Goal: Task Accomplishment & Management: Use online tool/utility

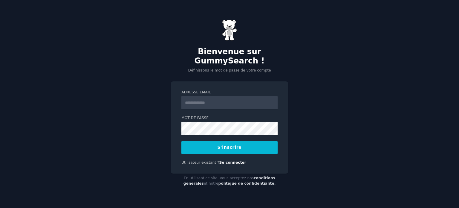
scroll to position [355, 0]
click at [219, 101] on input "Adresse email" at bounding box center [229, 102] width 96 height 13
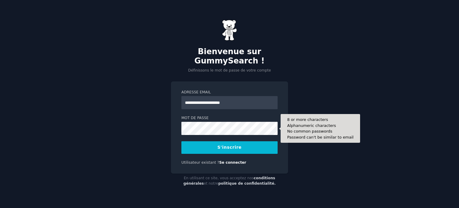
type input "**********"
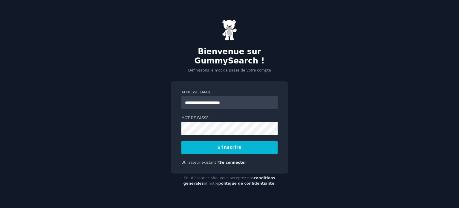
click at [234, 150] on button "S'inscrire" at bounding box center [229, 147] width 96 height 13
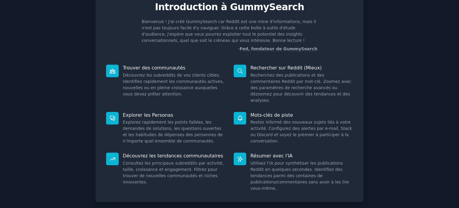
scroll to position [49, 0]
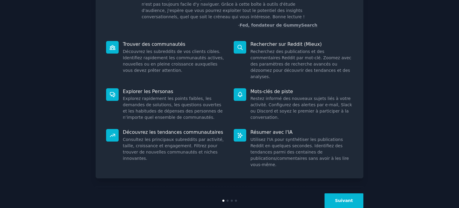
click at [346, 198] on font "Suivant" at bounding box center [344, 200] width 18 height 5
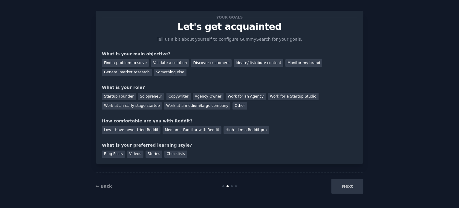
scroll to position [12, 0]
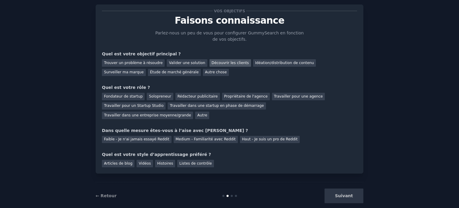
click at [222, 61] on font "Découvrir les clients" at bounding box center [230, 63] width 37 height 4
click at [274, 64] on font "Idéation/distribution de contenu" at bounding box center [284, 63] width 59 height 4
click at [155, 97] on font "Solopreneur" at bounding box center [160, 96] width 22 height 4
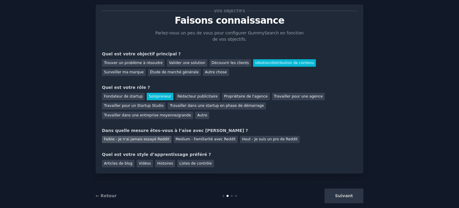
click at [149, 136] on div "Faible - Je n'ai jamais essayé Reddit" at bounding box center [137, 139] width 70 height 7
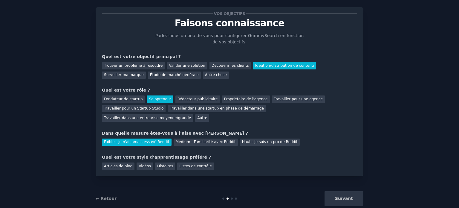
scroll to position [12, 0]
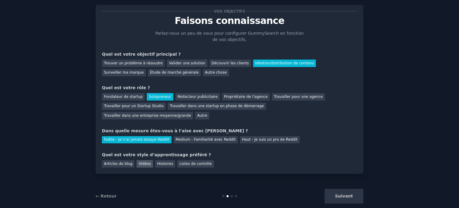
click at [145, 161] on font "Vidéos" at bounding box center [145, 163] width 12 height 4
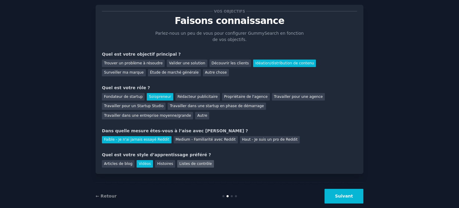
click at [188, 161] on font "Listes de contrôle" at bounding box center [195, 163] width 32 height 4
click at [137, 160] on div "Vidéos" at bounding box center [145, 163] width 16 height 7
click at [346, 193] on font "Suivant" at bounding box center [344, 195] width 18 height 5
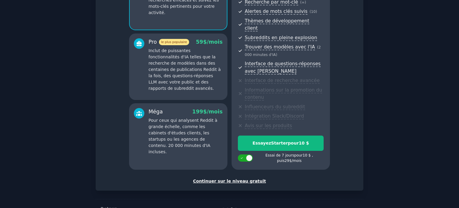
scroll to position [91, 0]
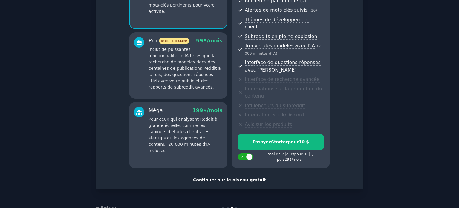
click at [231, 177] on font "Continuer sur le niveau gratuit" at bounding box center [229, 179] width 73 height 5
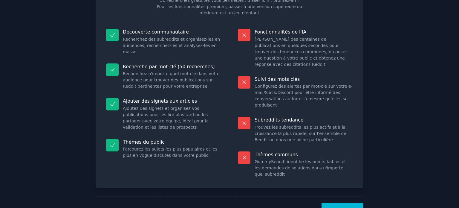
scroll to position [62, 0]
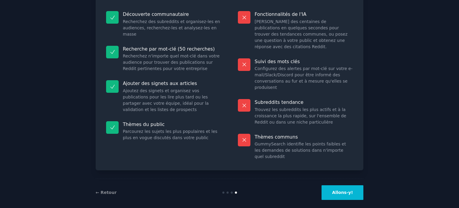
click at [339, 185] on button "Allons-y!" at bounding box center [343, 192] width 42 height 15
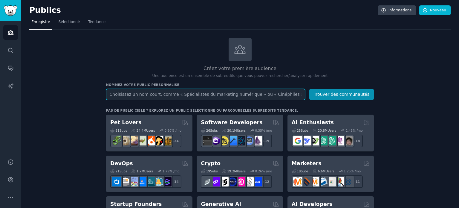
click at [208, 94] on input "text" at bounding box center [205, 94] width 199 height 11
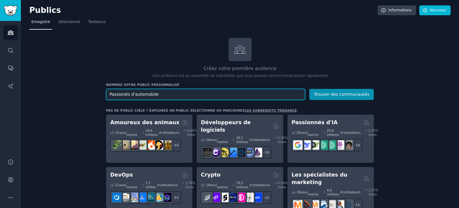
click at [123, 94] on input "Passionés d'automobile" at bounding box center [205, 94] width 199 height 11
click at [169, 94] on input "Passionnés d'automobile" at bounding box center [205, 94] width 199 height 11
type input "Passionnés d'automobile"
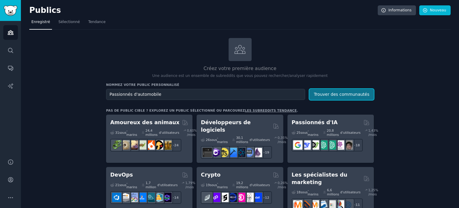
click at [330, 97] on button "Trouver des communautés" at bounding box center [341, 94] width 65 height 11
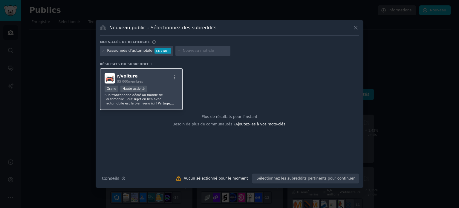
click at [152, 82] on div "r/ voiture 95 000 membres" at bounding box center [142, 78] width 74 height 10
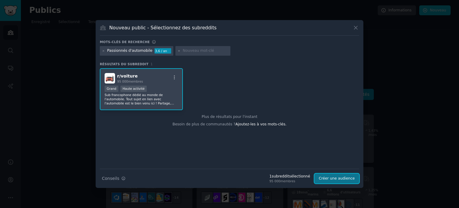
click at [338, 177] on font "Créer une audience" at bounding box center [337, 178] width 36 height 4
click at [171, 82] on div "r/ voiture 95 000 membres" at bounding box center [142, 78] width 74 height 10
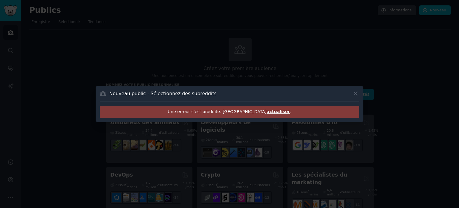
click at [267, 113] on font "actualiser" at bounding box center [278, 111] width 23 height 5
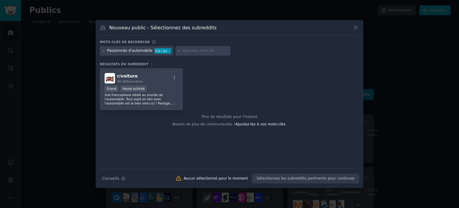
scroll to position [355, 0]
click at [151, 85] on div "r/ voiture 95 000 membres >= 80e percentile pour les soumissions / jour Grand H…" at bounding box center [141, 89] width 83 height 42
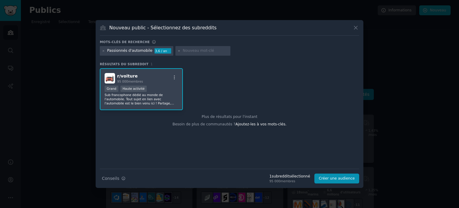
click at [151, 85] on div "r/ voiture 95 000 membres >= 80e percentile pour les soumissions / jour Grand H…" at bounding box center [141, 89] width 83 height 42
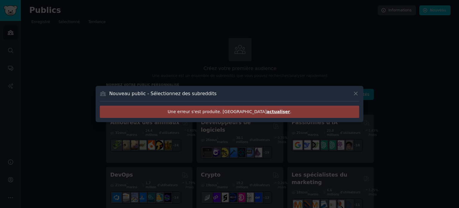
click at [206, 110] on font "Une erreur s'est produite. Veuillez" at bounding box center [217, 111] width 99 height 5
click at [267, 111] on font "actualiser" at bounding box center [278, 111] width 23 height 5
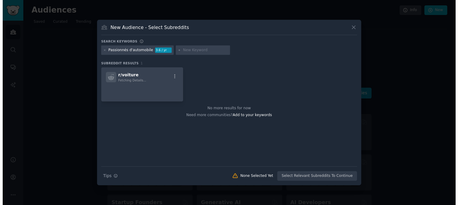
scroll to position [350, 0]
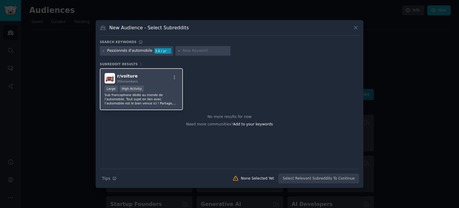
click at [159, 90] on div "Large High Activity" at bounding box center [142, 88] width 74 height 7
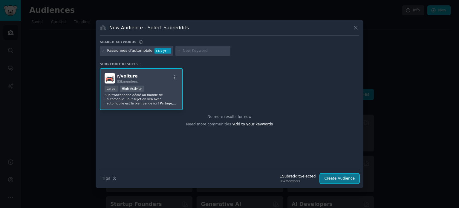
click at [343, 178] on button "Create Audience" at bounding box center [339, 178] width 39 height 10
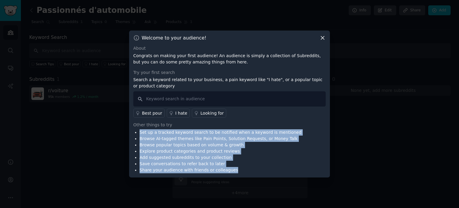
drag, startPoint x: 140, startPoint y: 132, endPoint x: 230, endPoint y: 169, distance: 97.4
type textarea "Set up a tracked keyword search to be notified when a keyword is mentioned Brow…"
click at [230, 169] on ul "Set up a tracked keyword search to be notified when a keyword is mentioned Brow…" at bounding box center [217, 151] width 168 height 44
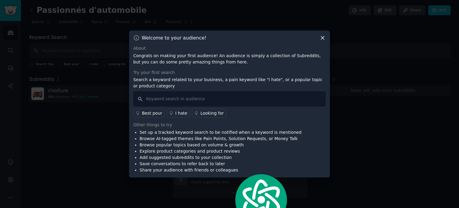
click at [240, 118] on div "About Congrats on making your first audience! An audience is simply a collectio…" at bounding box center [229, 109] width 192 height 128
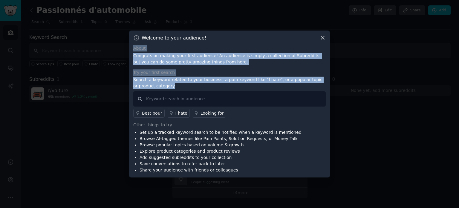
drag, startPoint x: 133, startPoint y: 49, endPoint x: 164, endPoint y: 87, distance: 48.6
click at [164, 87] on div "About Congrats on making your first audience! An audience is simply a collectio…" at bounding box center [229, 109] width 192 height 128
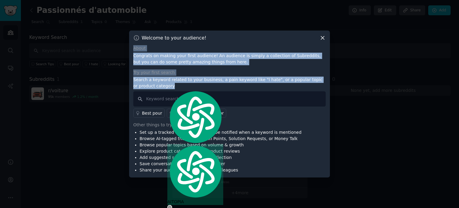
copy div "About Congrats on making your first audience! An audience is simply a collectio…"
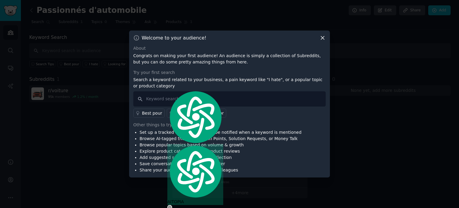
click at [282, 114] on div "Best pour I hate Looking for" at bounding box center [229, 111] width 192 height 11
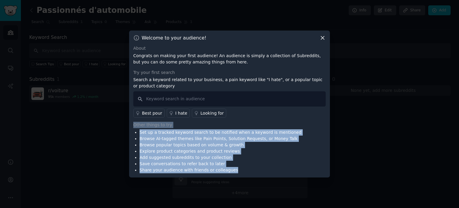
drag, startPoint x: 132, startPoint y: 126, endPoint x: 231, endPoint y: 169, distance: 107.4
click at [231, 169] on div "Welcome to your audience! About Congrats on making your first audience! An audi…" at bounding box center [229, 103] width 201 height 147
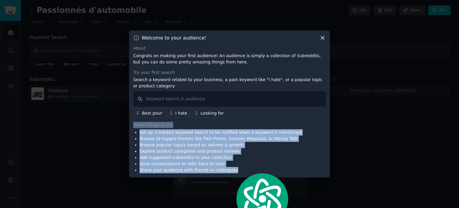
copy div "Other things to try Set up a tracked keyword search to be notified when a keywo…"
click at [238, 153] on li "Explore product categories and product reviews" at bounding box center [221, 151] width 162 height 6
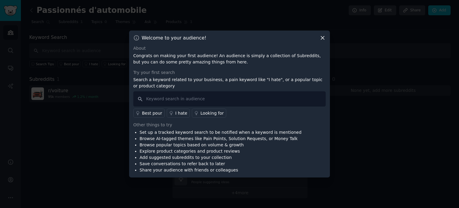
click at [151, 114] on div "Best pour" at bounding box center [152, 113] width 20 height 6
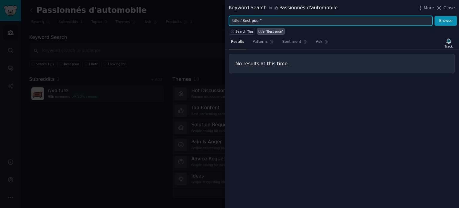
click at [270, 22] on input "title:"Best pour"" at bounding box center [331, 21] width 204 height 10
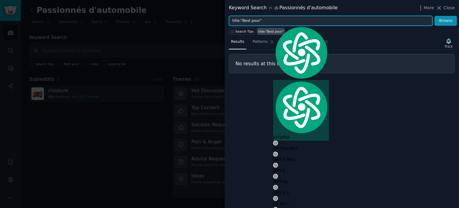
click at [270, 22] on input "title:"Best pour"" at bounding box center [331, 21] width 204 height 10
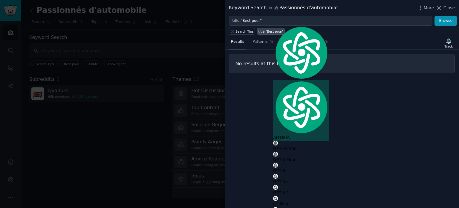
click at [349, 48] on div "Results Patterns Sentiment Ask Track" at bounding box center [342, 43] width 234 height 13
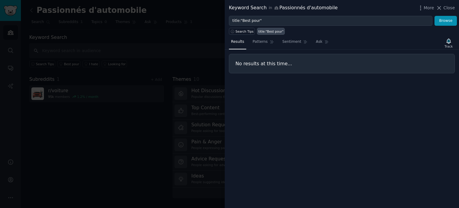
click at [153, 122] on div at bounding box center [229, 104] width 459 height 208
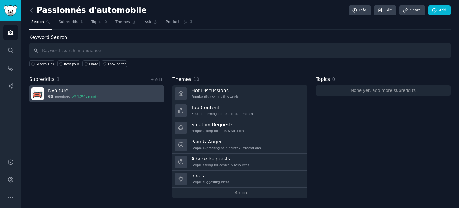
click at [140, 96] on link "r/ voiture 95k members 1.2 % / month" at bounding box center [96, 93] width 135 height 17
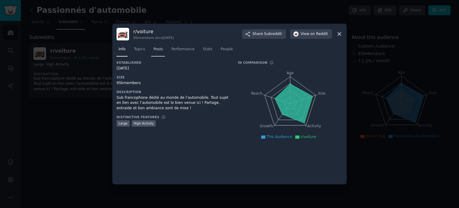
click at [155, 52] on link "Posts" at bounding box center [158, 51] width 14 height 12
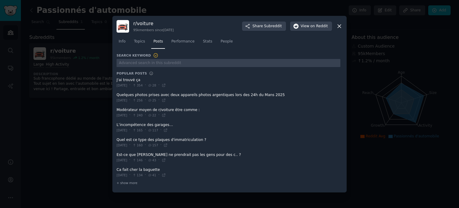
click at [272, 87] on span at bounding box center [229, 82] width 224 height 15
click at [339, 28] on icon at bounding box center [339, 26] width 6 height 6
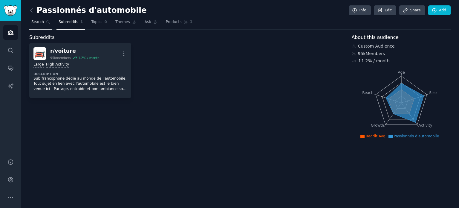
click at [36, 25] on link "Search" at bounding box center [40, 23] width 23 height 12
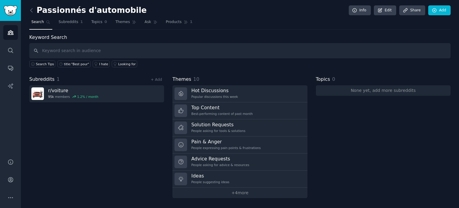
click at [100, 51] on input "text" at bounding box center [239, 50] width 421 height 15
click at [99, 65] on div "I hate" at bounding box center [103, 64] width 9 height 4
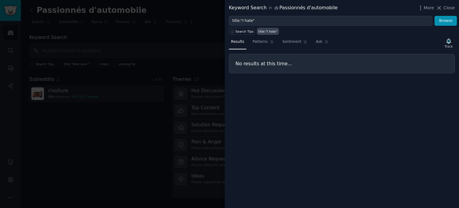
click at [279, 64] on h3 "No results at this time..." at bounding box center [342, 63] width 213 height 6
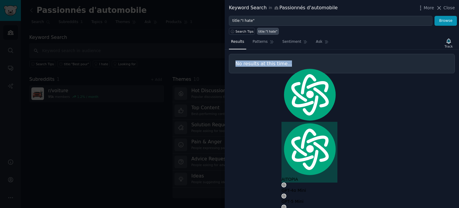
click at [279, 64] on h3 "No results at this time..." at bounding box center [342, 63] width 213 height 6
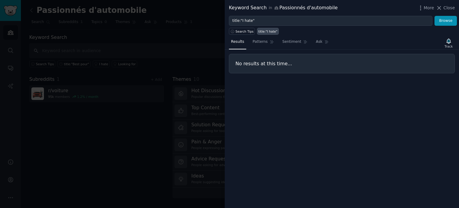
click at [180, 64] on div at bounding box center [229, 104] width 459 height 208
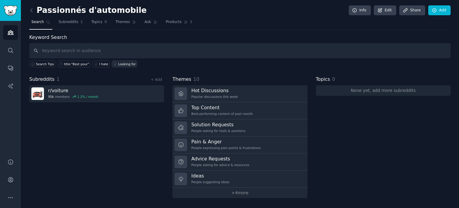
click at [124, 65] on div "Looking for" at bounding box center [127, 64] width 18 height 4
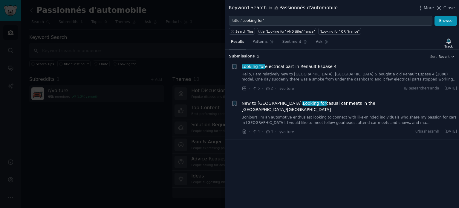
click at [160, 77] on div at bounding box center [229, 104] width 459 height 208
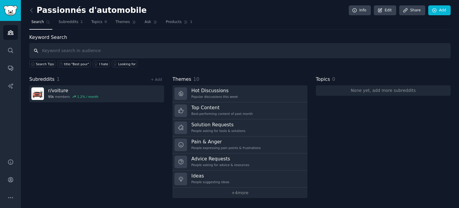
click at [114, 51] on input "text" at bounding box center [239, 50] width 421 height 15
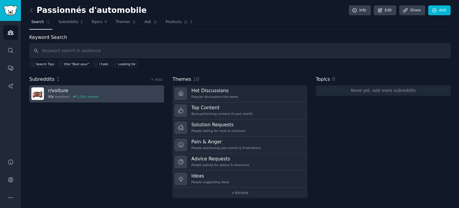
click at [109, 90] on link "r/ voiture 95k members 1.2 % / month" at bounding box center [96, 93] width 135 height 17
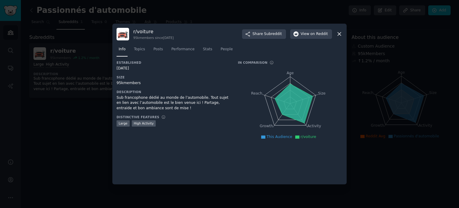
click at [236, 105] on div "Established [DATE] Size 95k members Description Sub francophone dédié au monde …" at bounding box center [230, 102] width 226 height 85
click at [341, 36] on icon at bounding box center [339, 34] width 6 height 6
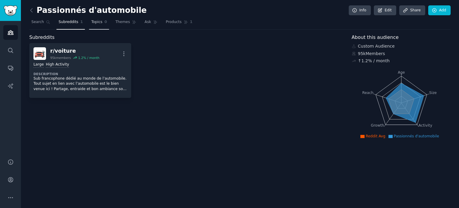
click at [96, 25] on link "Topics 0" at bounding box center [99, 23] width 20 height 12
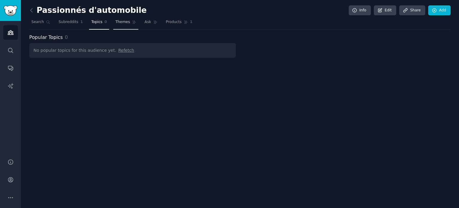
click at [113, 25] on link "Themes" at bounding box center [125, 23] width 25 height 12
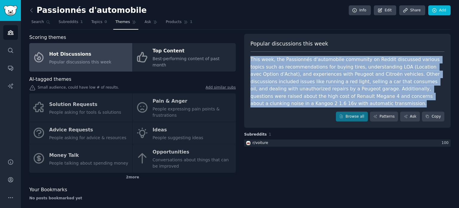
drag, startPoint x: 250, startPoint y: 57, endPoint x: 434, endPoint y: 95, distance: 188.1
click at [434, 95] on div "Popular discussions this week This week, the Passionnés d'automobile community …" at bounding box center [347, 81] width 207 height 94
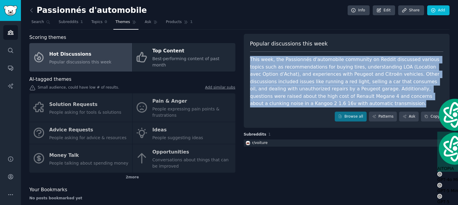
copy div "This week, the Passionnés d'automobile community on Reddit discussed various to…"
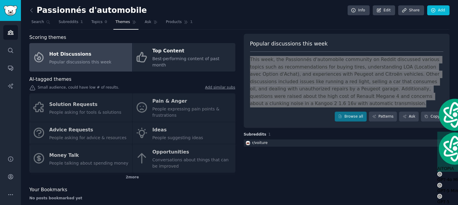
scroll to position [350, 0]
